Goal: Task Accomplishment & Management: Manage account settings

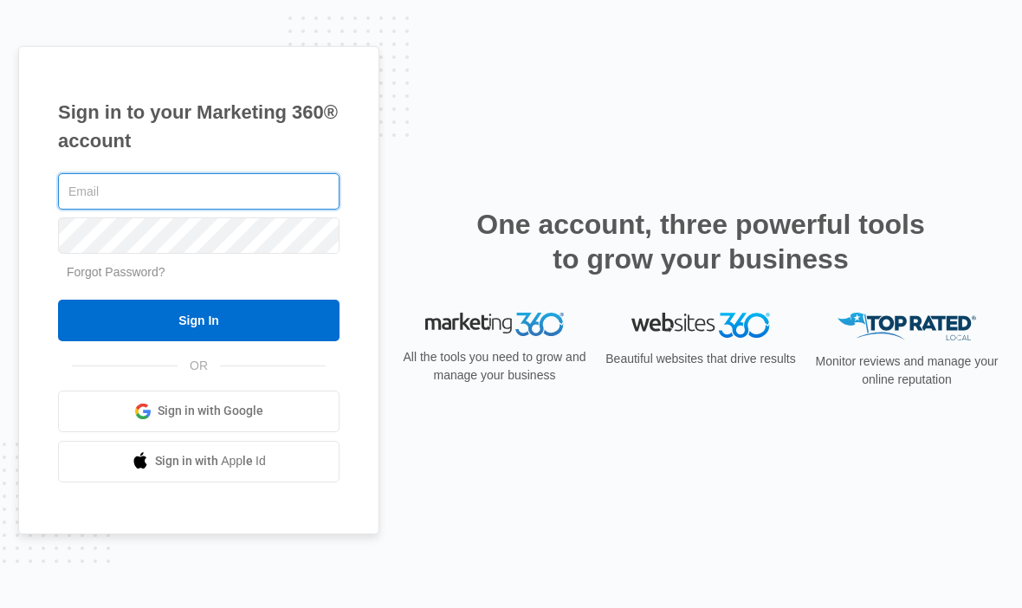
type input "[EMAIL_ADDRESS][DOMAIN_NAME]"
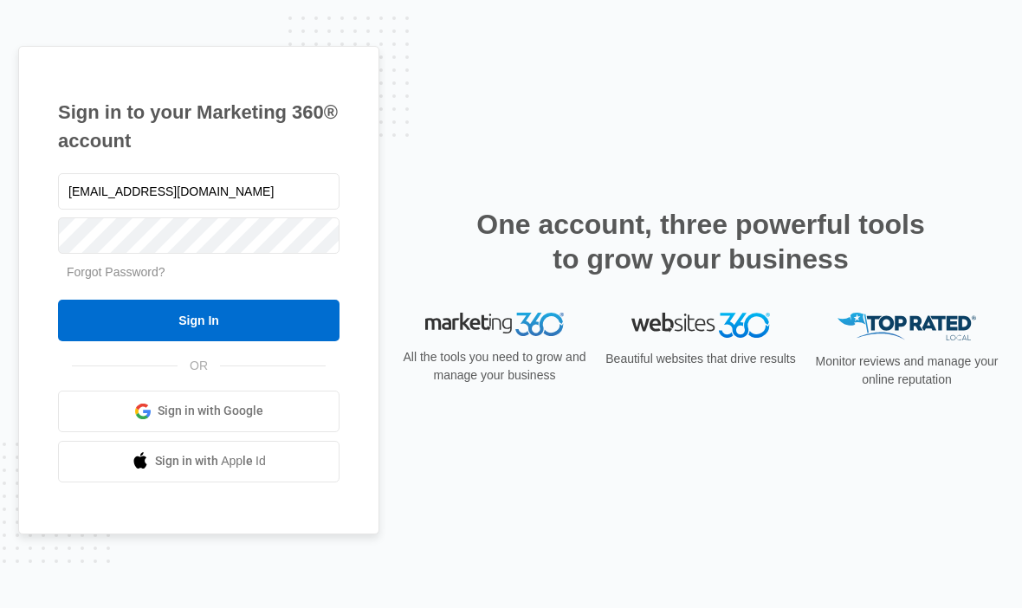
click at [198, 341] on input "Sign In" at bounding box center [199, 321] width 282 height 42
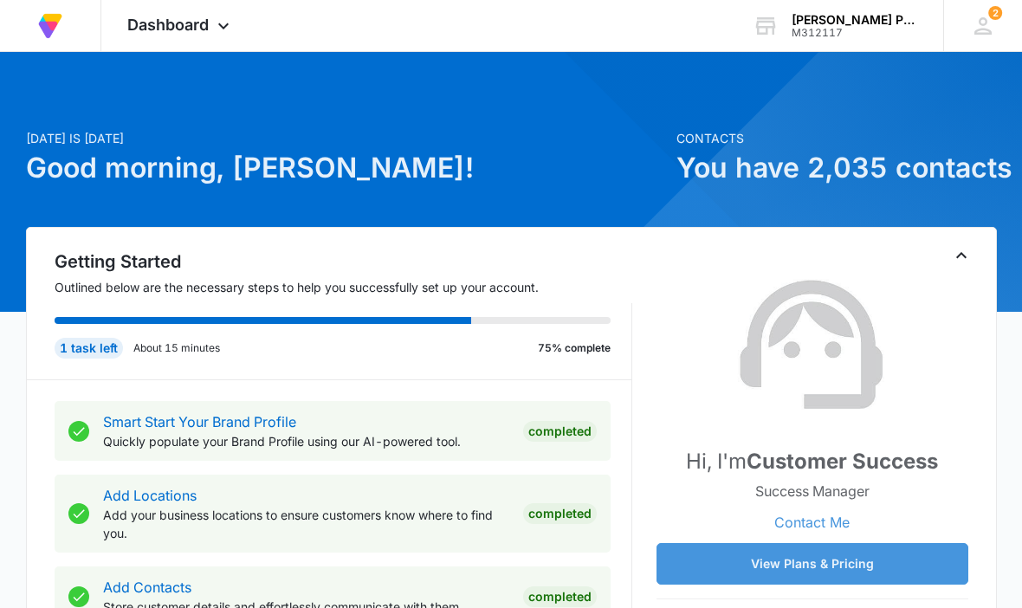
click at [196, 27] on span "Dashboard" at bounding box center [167, 25] width 81 height 18
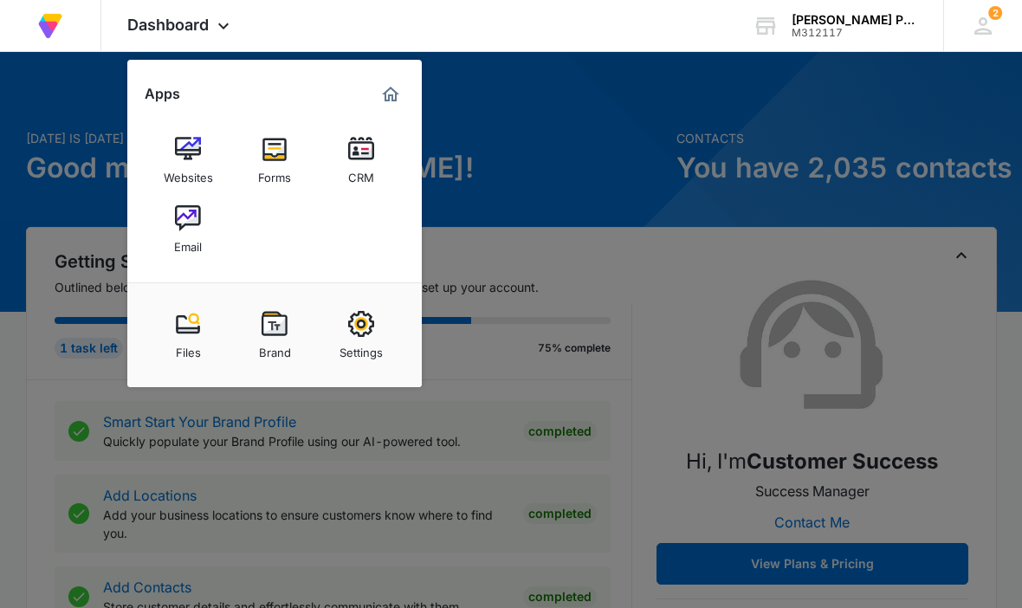
click at [373, 152] on img at bounding box center [361, 149] width 26 height 26
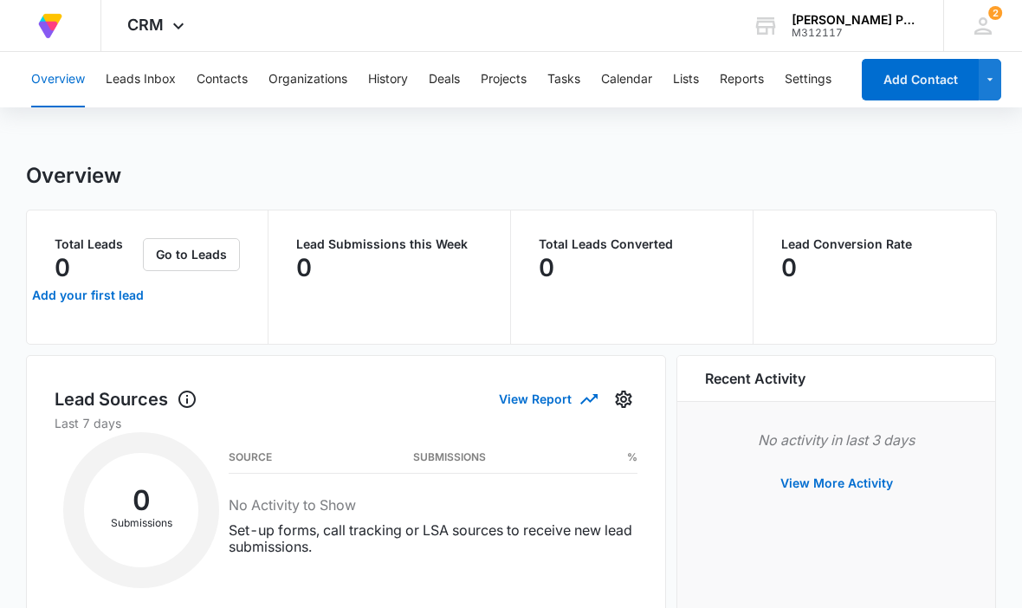
click at [169, 22] on icon at bounding box center [178, 26] width 21 height 21
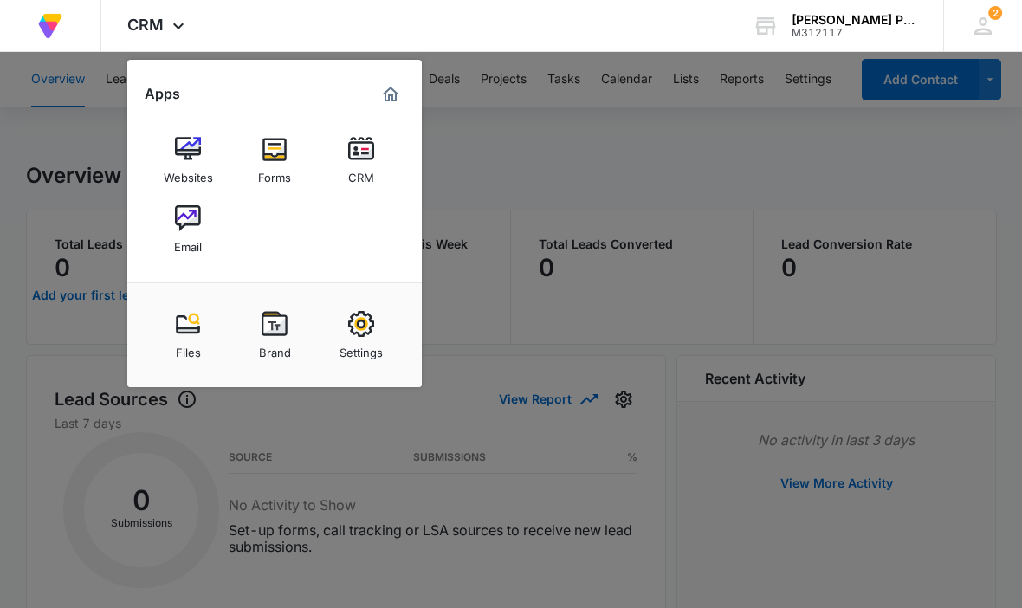
click at [185, 230] on img at bounding box center [188, 218] width 26 height 26
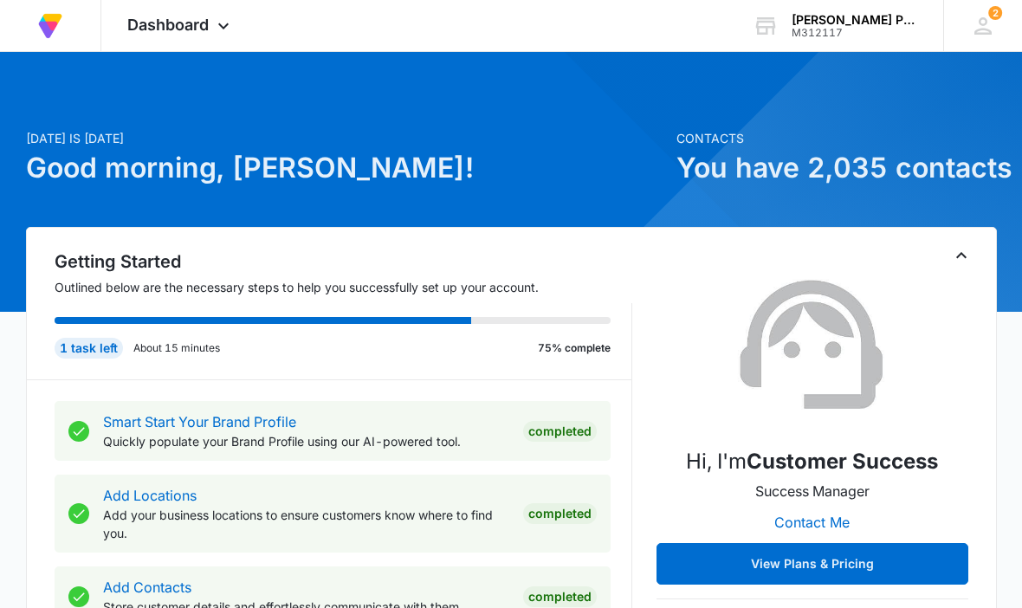
click at [207, 36] on div "Dashboard Apps Websites Forms CRM Email Files Brand Settings" at bounding box center [180, 25] width 159 height 51
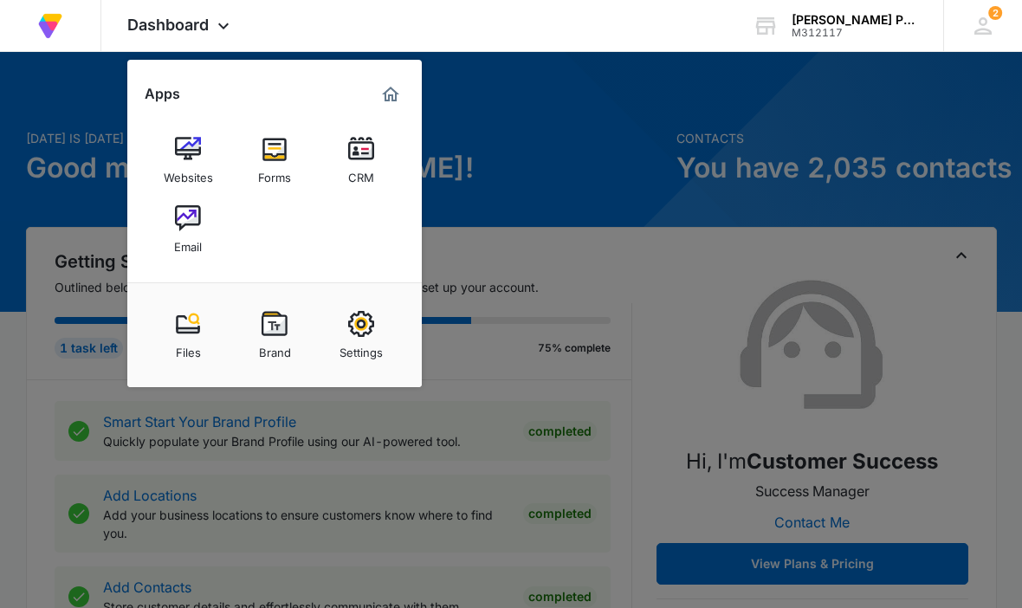
click at [182, 228] on img at bounding box center [188, 218] width 26 height 26
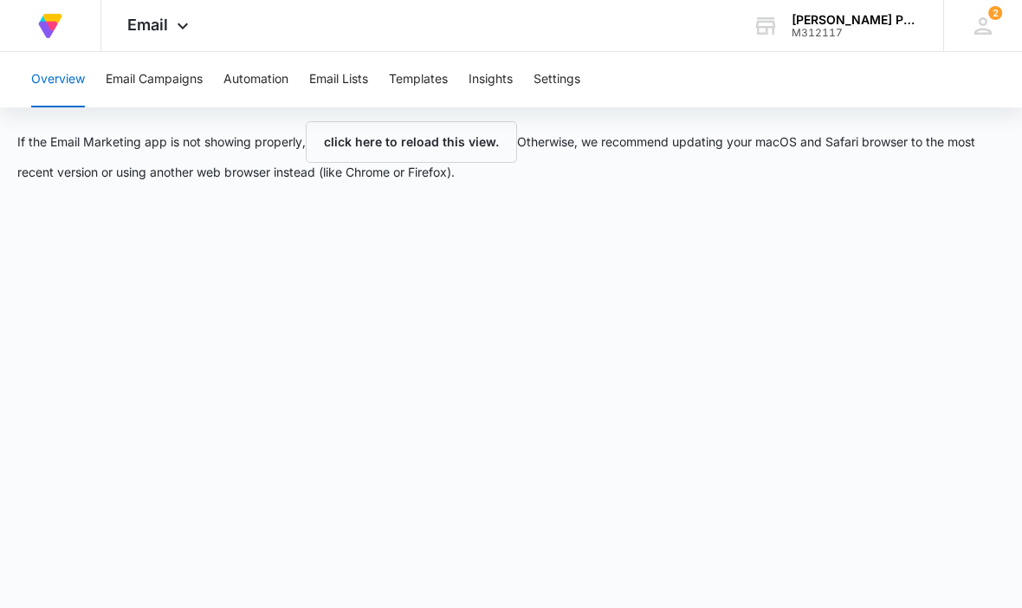
click at [347, 68] on button "Email Lists" at bounding box center [338, 79] width 59 height 55
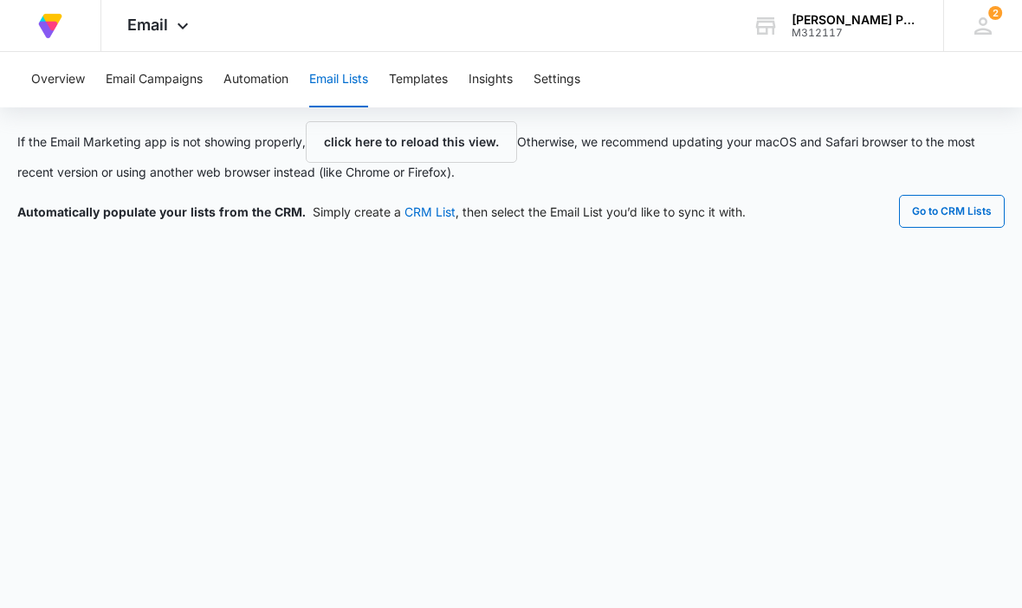
click at [433, 146] on button "click here to reload this view." at bounding box center [411, 142] width 211 height 42
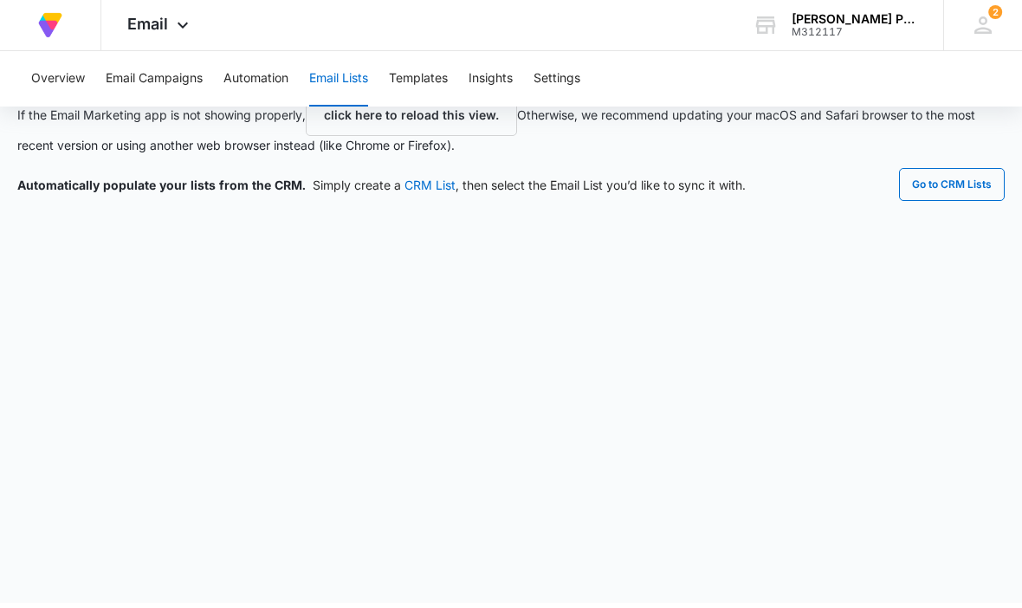
scroll to position [87, 0]
click at [980, 23] on div "2" at bounding box center [983, 26] width 26 height 26
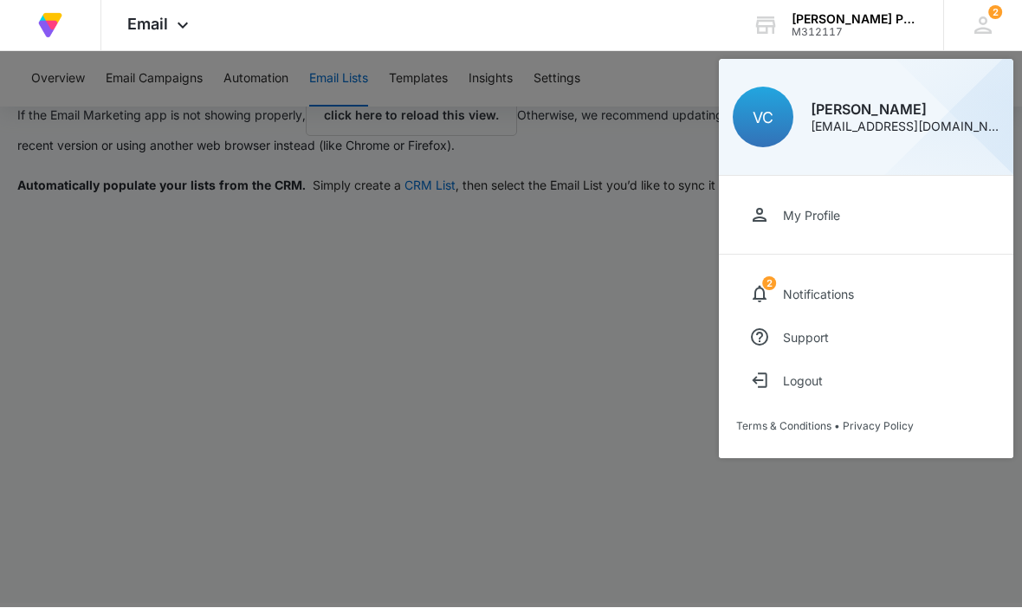
click at [833, 292] on div "Notifications" at bounding box center [818, 295] width 71 height 15
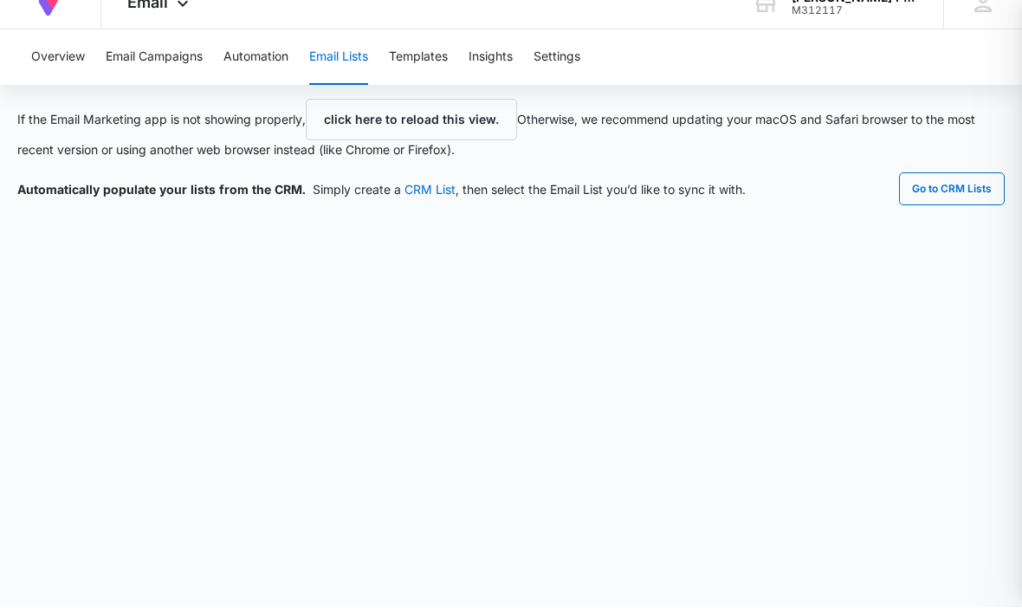
scroll to position [81, 0]
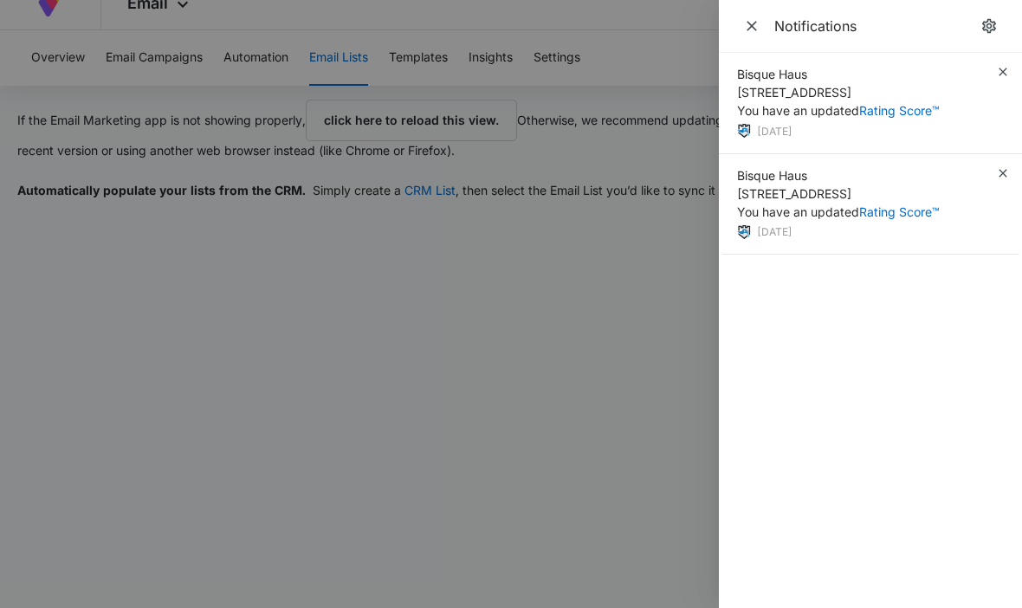
click at [993, 74] on div "Bisque Haus [STREET_ADDRESS] You have an updated Rating Score™ [DATE]" at bounding box center [870, 103] width 303 height 101
click at [1001, 174] on icon "button" at bounding box center [1003, 173] width 14 height 14
click at [999, 67] on icon "button" at bounding box center [1003, 72] width 14 height 14
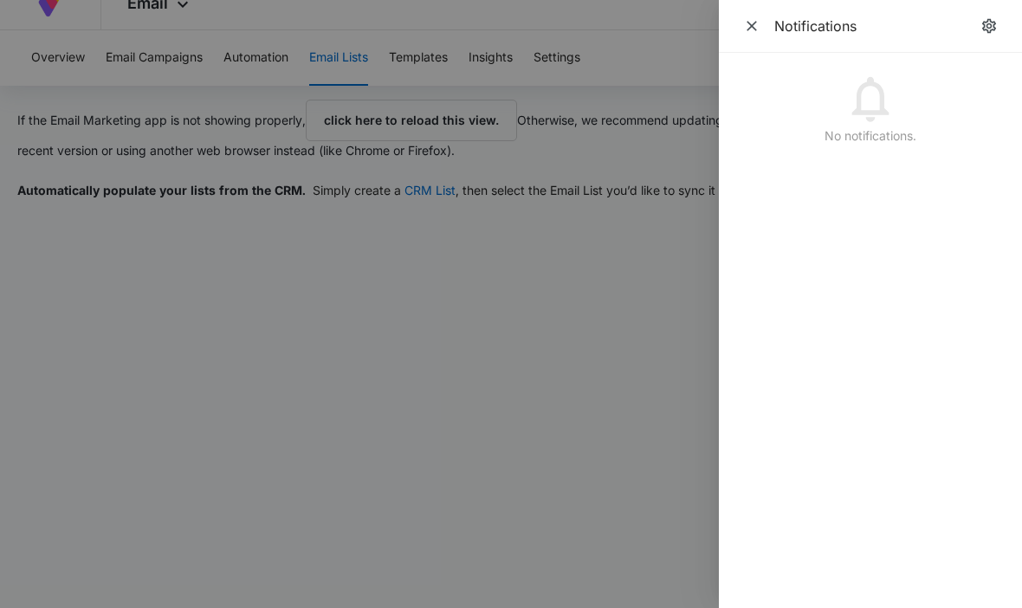
click at [581, 428] on div at bounding box center [511, 304] width 1022 height 608
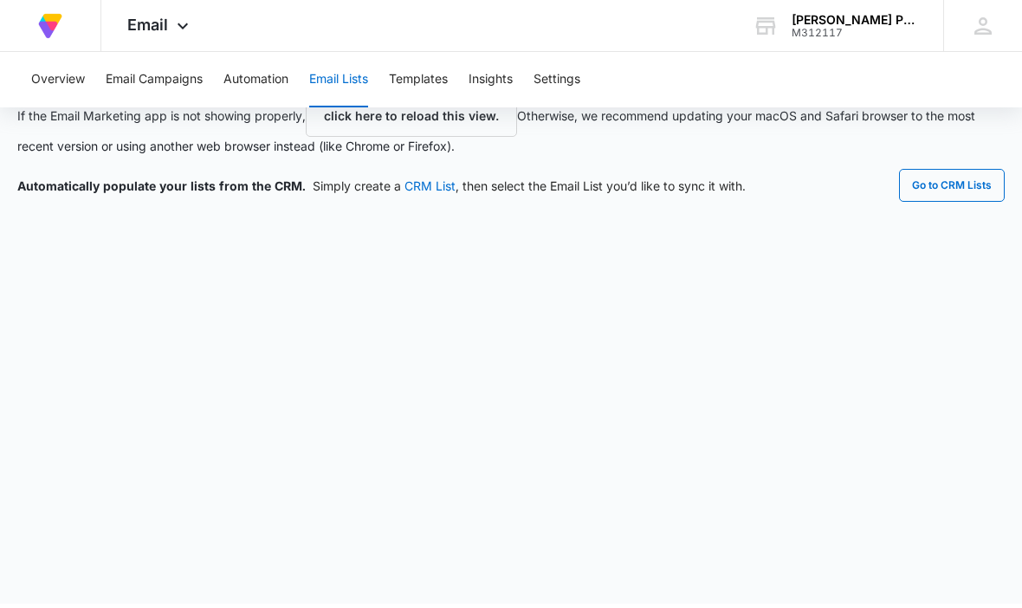
click at [339, 74] on button "Email Lists" at bounding box center [338, 79] width 59 height 55
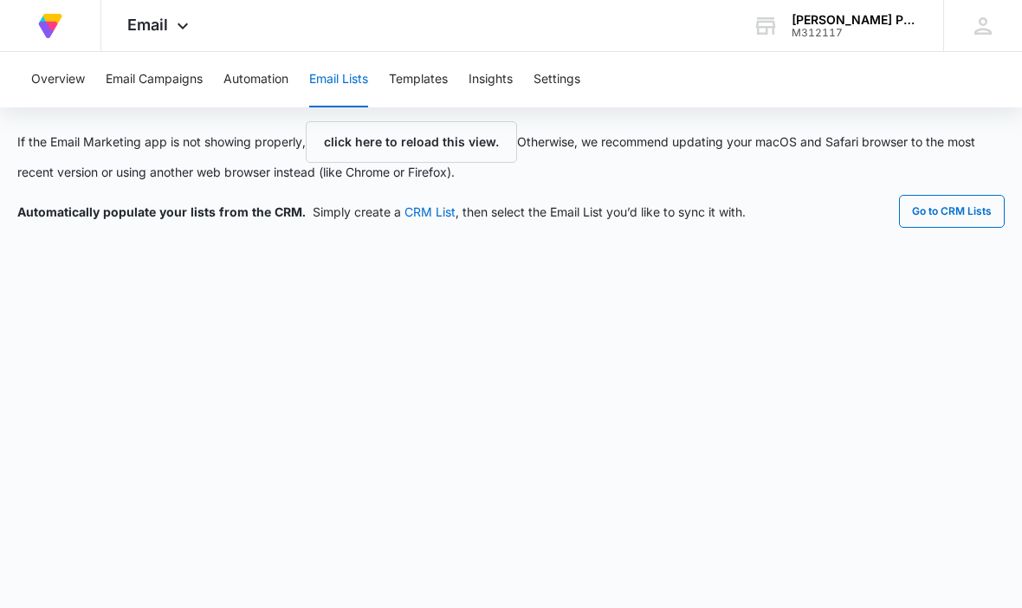
click at [350, 159] on button "click here to reload this view." at bounding box center [411, 142] width 211 height 42
